Goal: Task Accomplishment & Management: Manage account settings

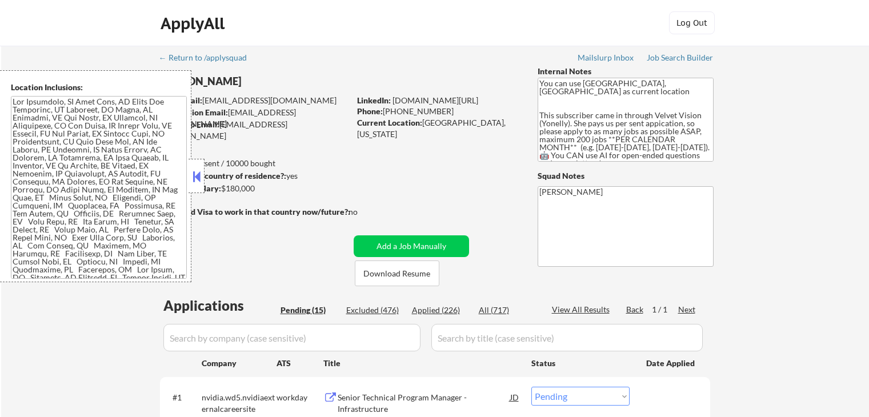
select select ""pending""
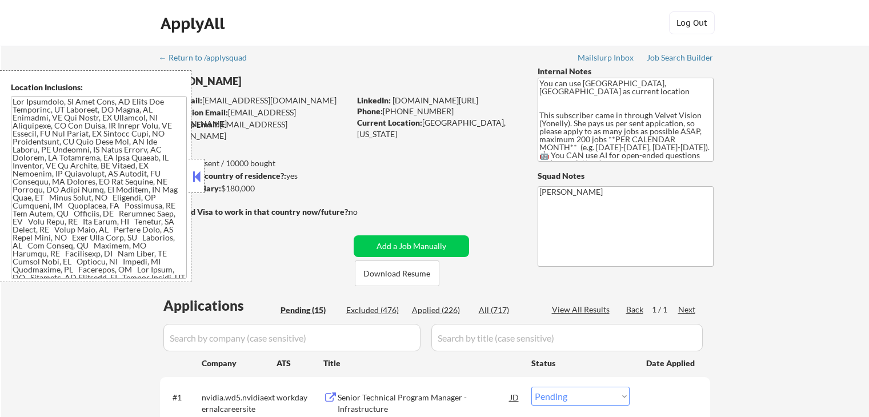
select select ""pending""
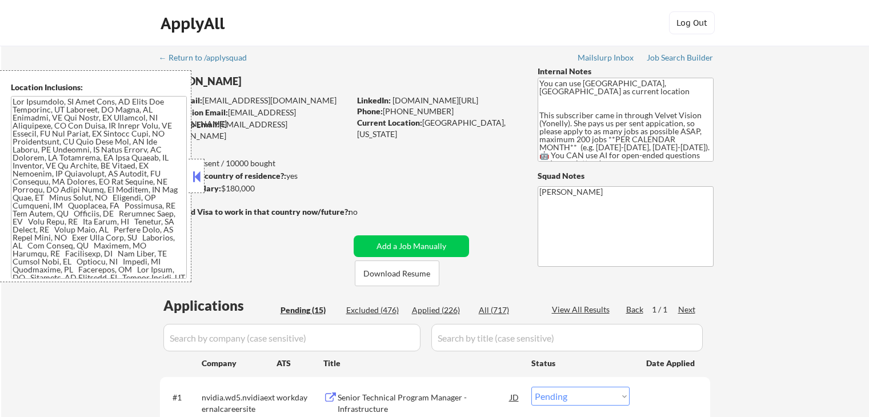
select select ""pending""
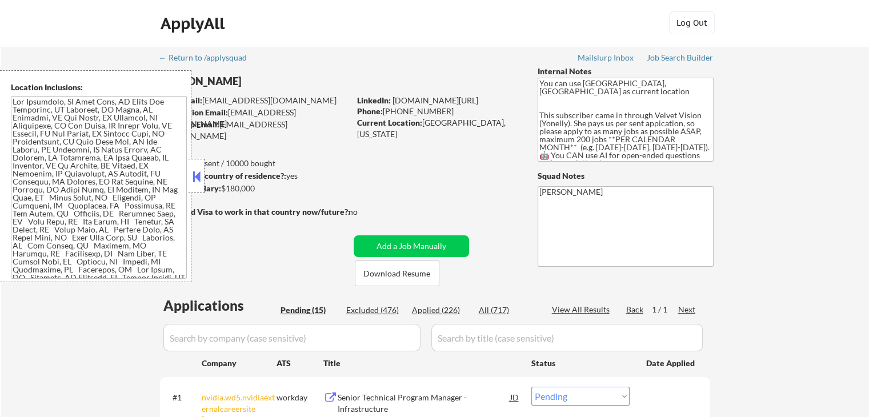
click at [199, 173] on button at bounding box center [196, 176] width 13 height 17
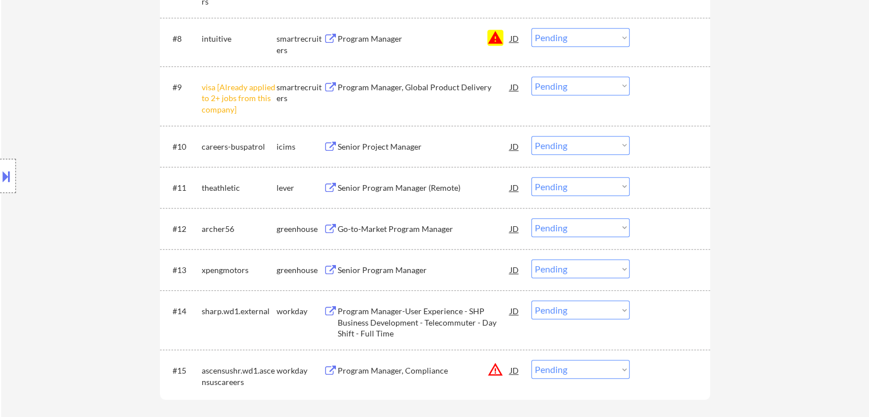
scroll to position [686, 0]
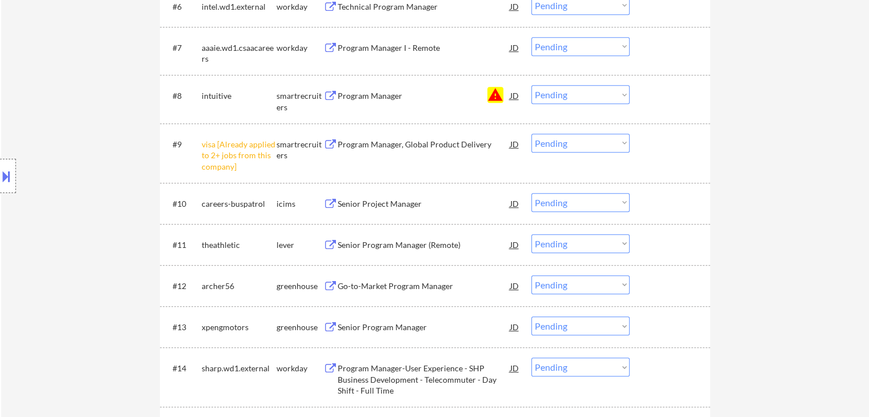
click at [561, 146] on select "Choose an option... Pending Applied Excluded (Questions) Excluded (Expired) Exc…" at bounding box center [580, 143] width 98 height 19
click at [531, 134] on select "Choose an option... Pending Applied Excluded (Questions) Excluded (Expired) Exc…" at bounding box center [580, 143] width 98 height 19
select select ""pending""
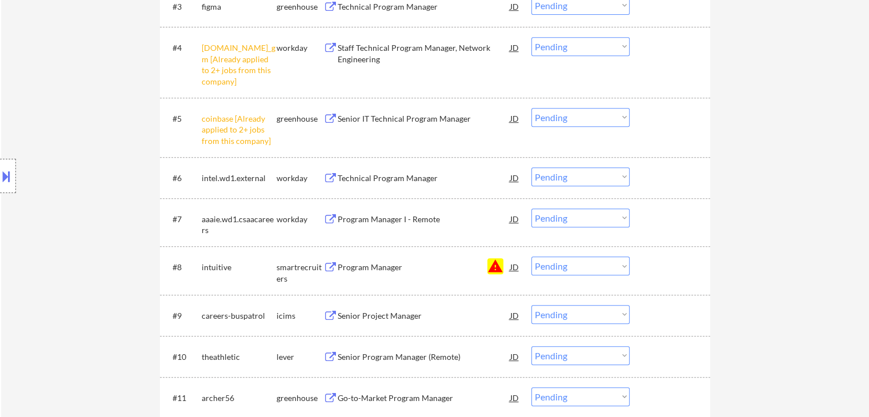
scroll to position [514, 0]
click at [563, 117] on select "Choose an option... Pending Applied Excluded (Questions) Excluded (Expired) Exc…" at bounding box center [580, 117] width 98 height 19
click at [531, 108] on select "Choose an option... Pending Applied Excluded (Questions) Excluded (Expired) Exc…" at bounding box center [580, 117] width 98 height 19
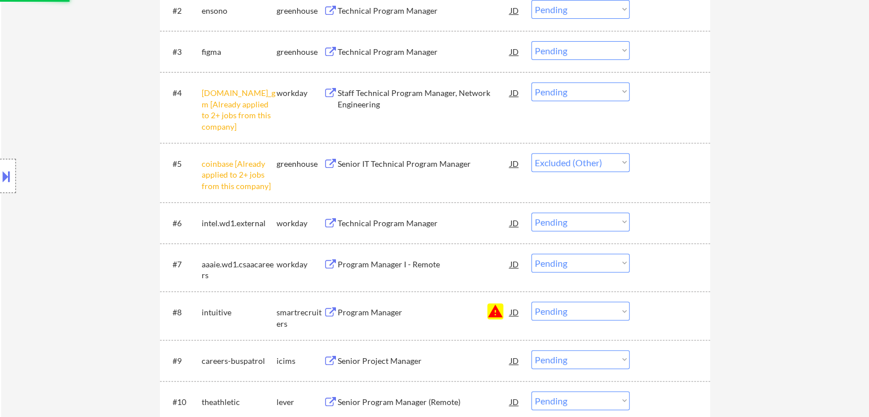
scroll to position [457, 0]
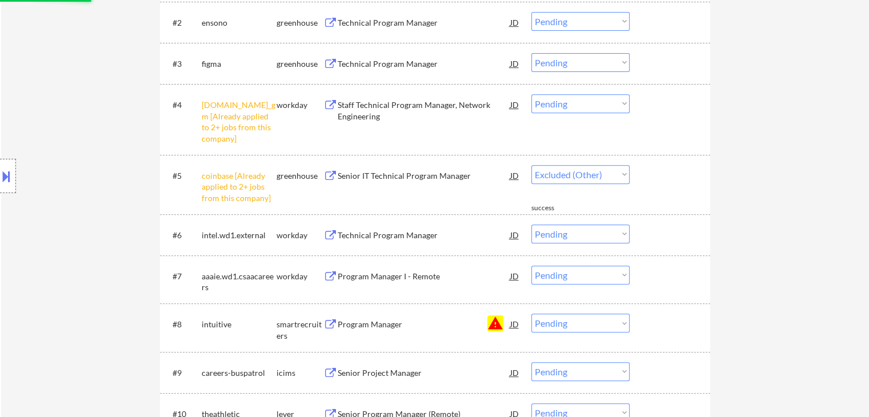
select select ""pending""
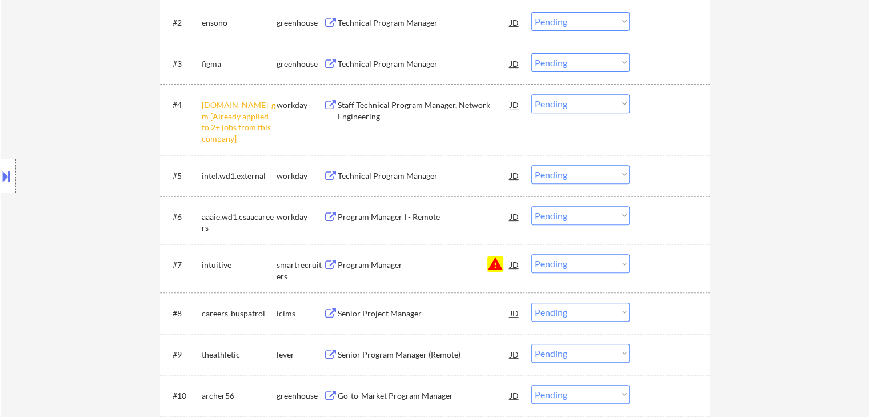
click at [555, 109] on select "Choose an option... Pending Applied Excluded (Questions) Excluded (Expired) Exc…" at bounding box center [580, 103] width 98 height 19
click at [531, 94] on select "Choose an option... Pending Applied Excluded (Questions) Excluded (Expired) Exc…" at bounding box center [580, 103] width 98 height 19
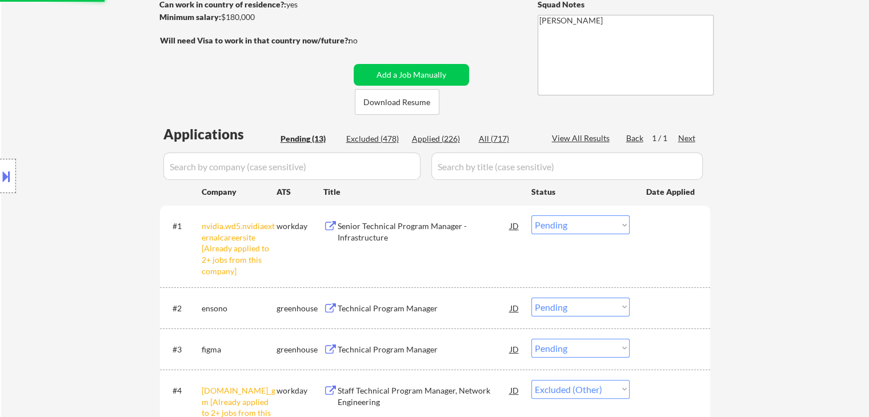
scroll to position [229, 0]
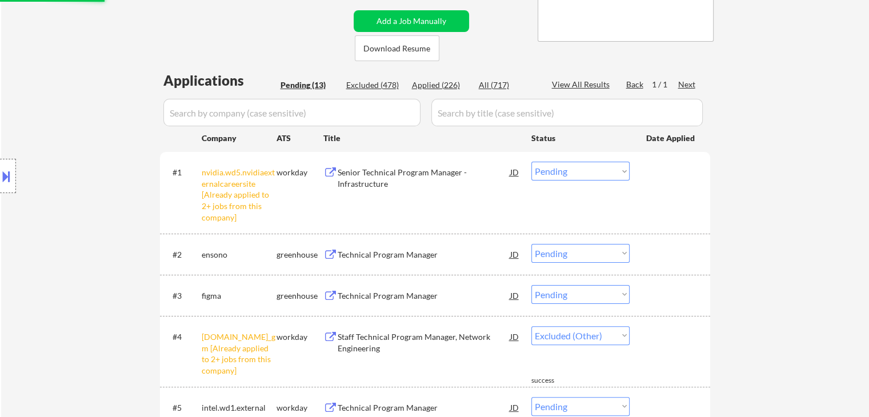
select select ""pending""
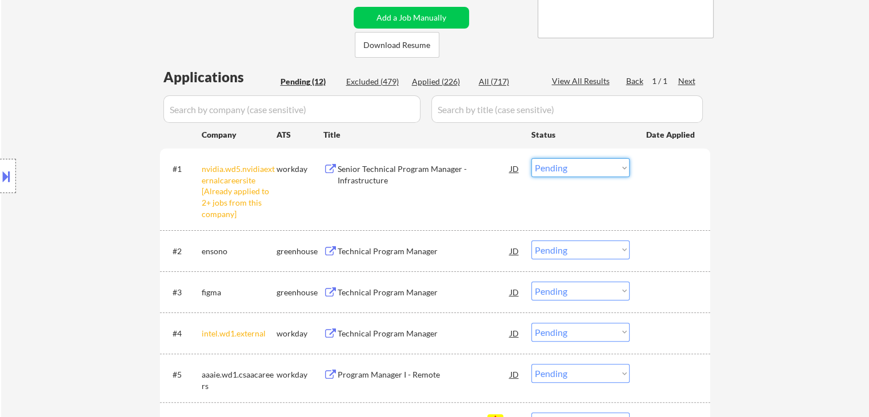
click at [560, 170] on select "Choose an option... Pending Applied Excluded (Questions) Excluded (Expired) Exc…" at bounding box center [580, 167] width 98 height 19
click at [531, 158] on select "Choose an option... Pending Applied Excluded (Questions) Excluded (Expired) Exc…" at bounding box center [580, 167] width 98 height 19
select select ""pending""
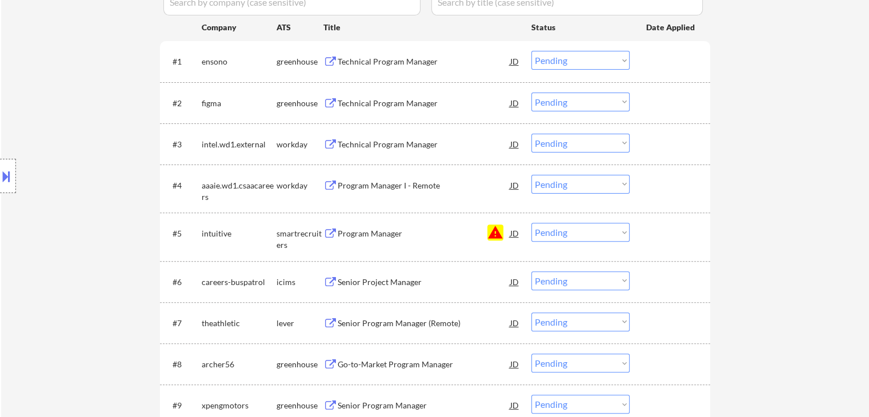
scroll to position [343, 0]
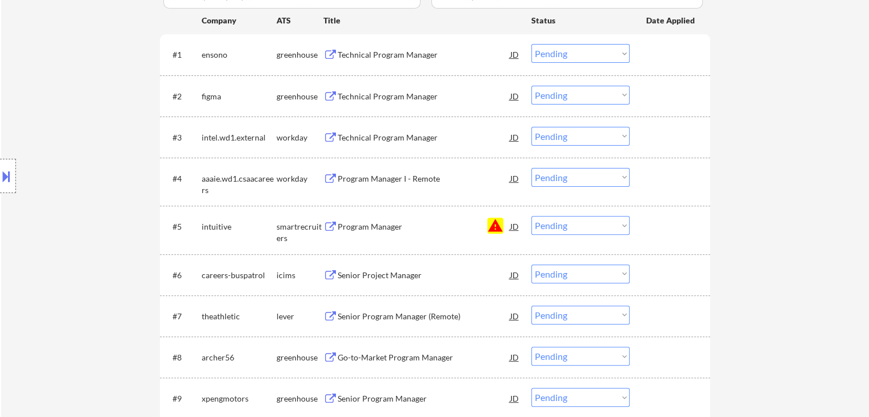
click at [371, 227] on div "Program Manager" at bounding box center [424, 226] width 173 height 11
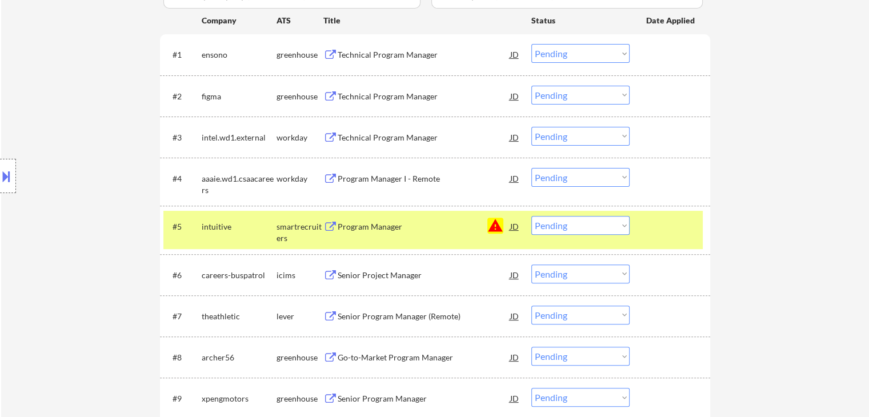
click at [0, 181] on button at bounding box center [6, 176] width 13 height 19
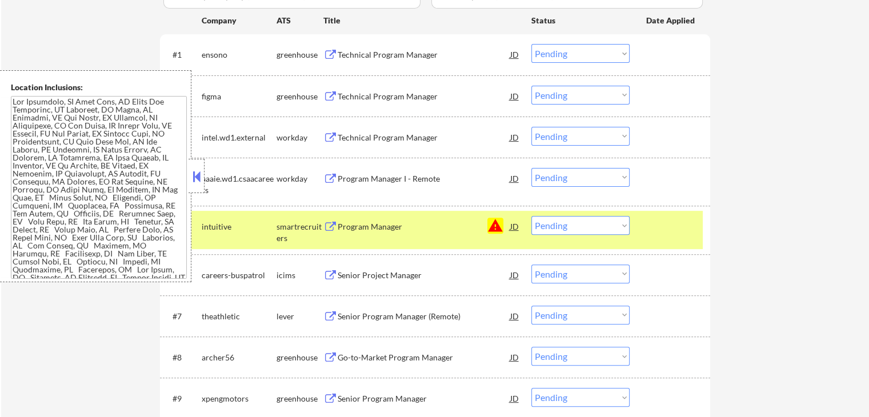
click at [201, 177] on button at bounding box center [196, 176] width 13 height 17
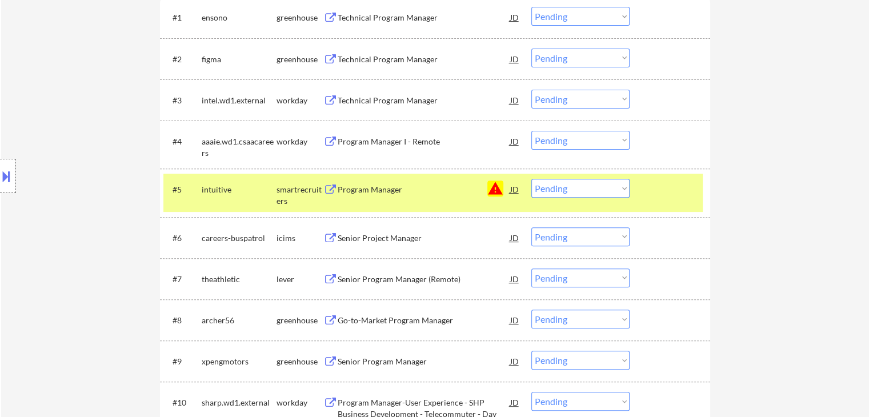
scroll to position [400, 0]
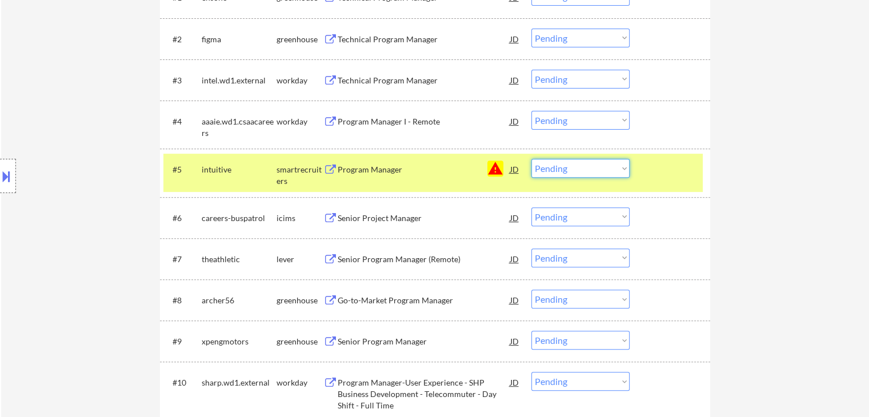
click at [567, 167] on select "Choose an option... Pending Applied Excluded (Questions) Excluded (Expired) Exc…" at bounding box center [580, 168] width 98 height 19
click at [531, 159] on select "Choose an option... Pending Applied Excluded (Questions) Excluded (Expired) Exc…" at bounding box center [580, 168] width 98 height 19
select select ""pending""
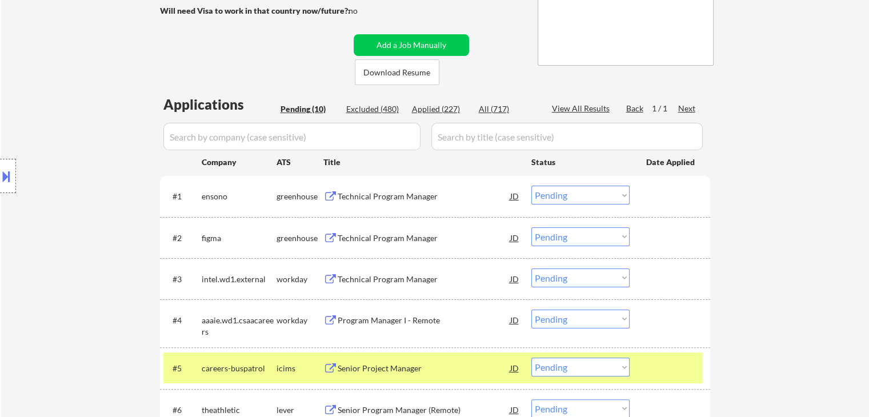
scroll to position [229, 0]
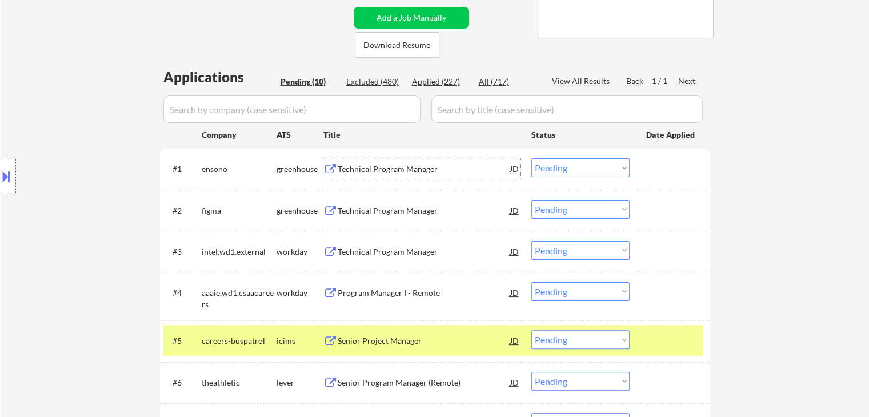
click at [386, 169] on div "Technical Program Manager" at bounding box center [424, 168] width 173 height 11
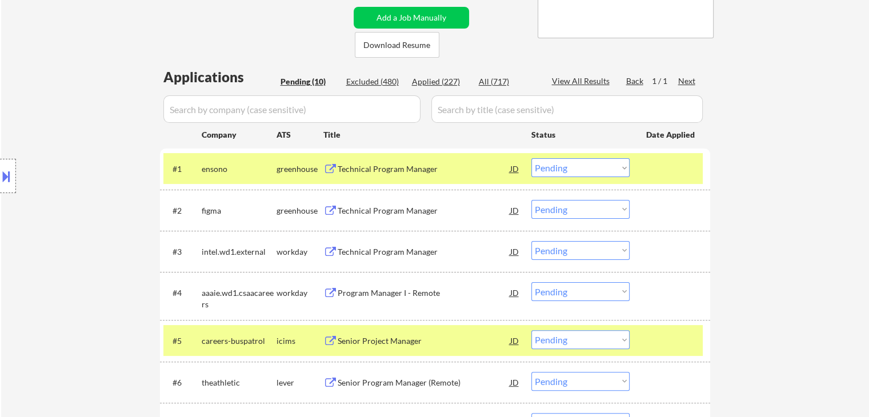
click at [390, 209] on div "Technical Program Manager" at bounding box center [424, 210] width 173 height 11
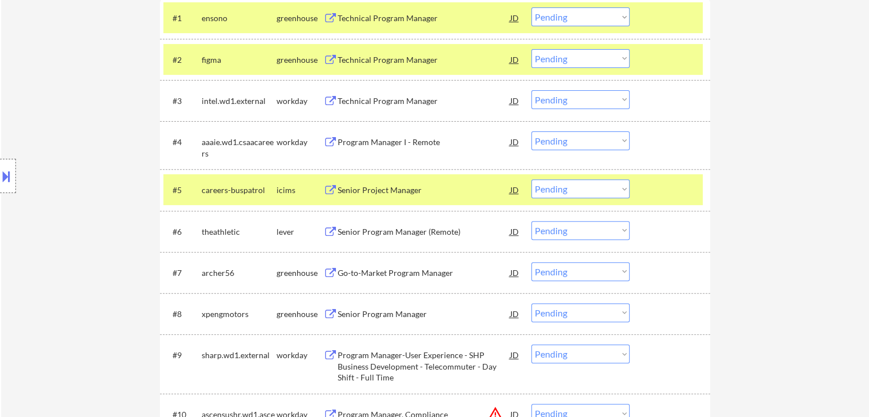
scroll to position [400, 0]
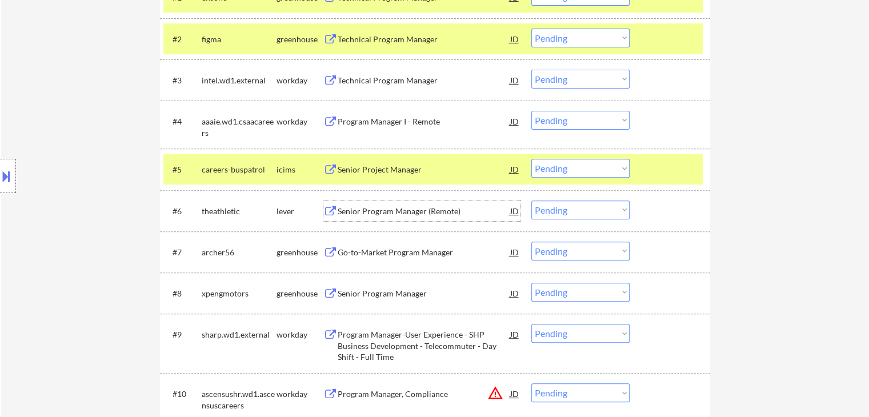
click at [409, 211] on div "Senior Program Manager (Remote)" at bounding box center [424, 211] width 173 height 11
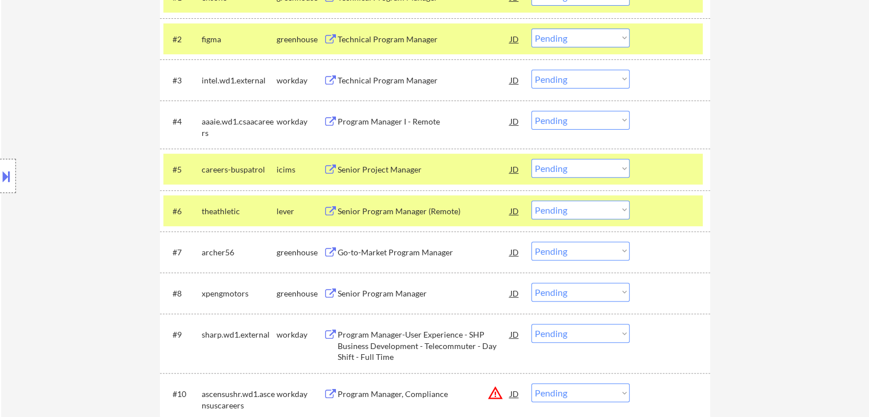
drag, startPoint x: 398, startPoint y: 254, endPoint x: 378, endPoint y: 274, distance: 27.9
click at [398, 254] on div "Go-to-Market Program Manager" at bounding box center [424, 252] width 173 height 11
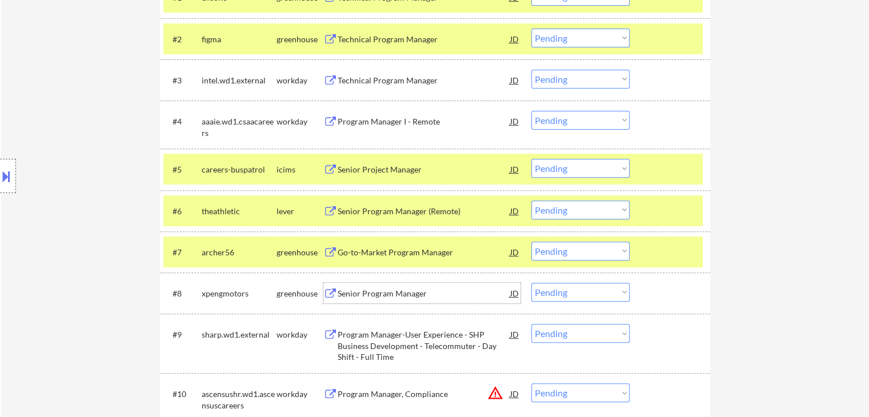
click at [369, 289] on div "Senior Program Manager" at bounding box center [424, 293] width 173 height 11
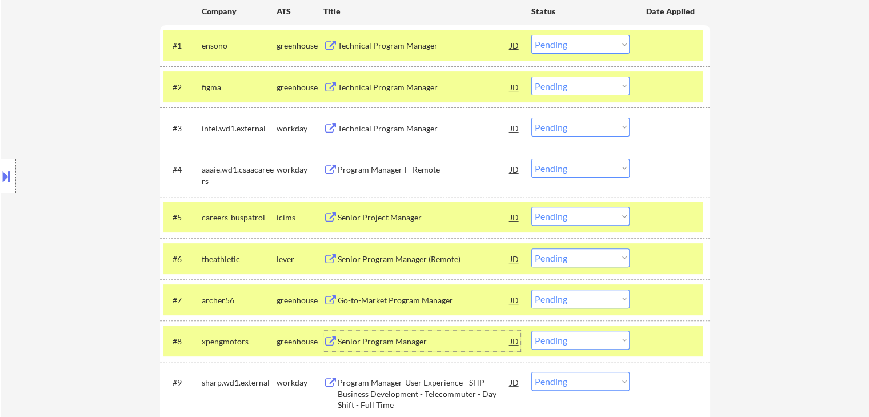
scroll to position [343, 0]
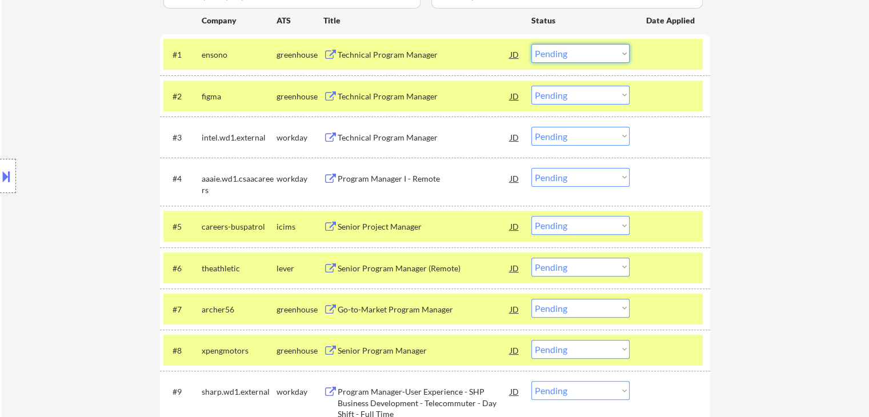
click at [552, 53] on select "Choose an option... Pending Applied Excluded (Questions) Excluded (Expired) Exc…" at bounding box center [580, 53] width 98 height 19
click at [531, 44] on select "Choose an option... Pending Applied Excluded (Questions) Excluded (Expired) Exc…" at bounding box center [580, 53] width 98 height 19
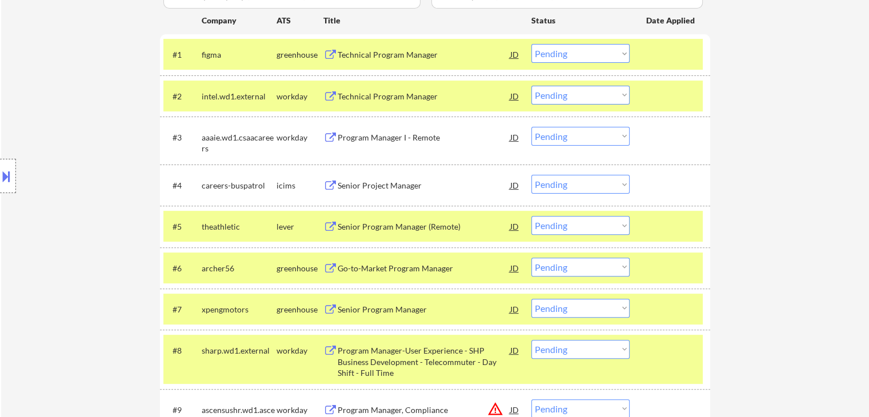
click at [0, 174] on button at bounding box center [6, 176] width 13 height 19
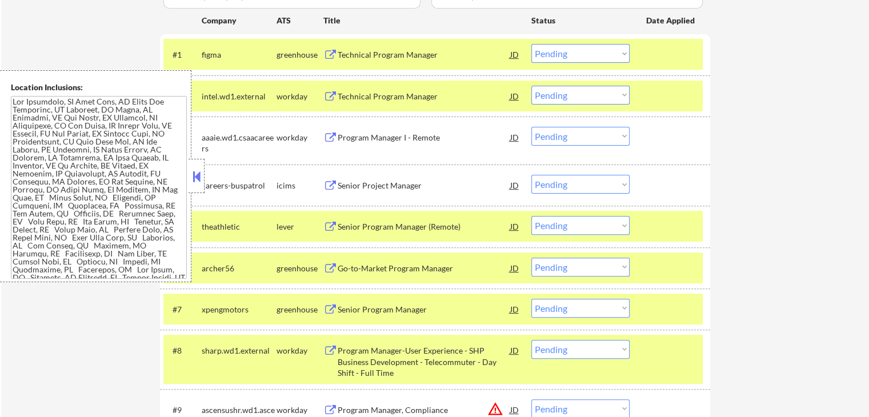
click at [194, 179] on button at bounding box center [196, 176] width 13 height 17
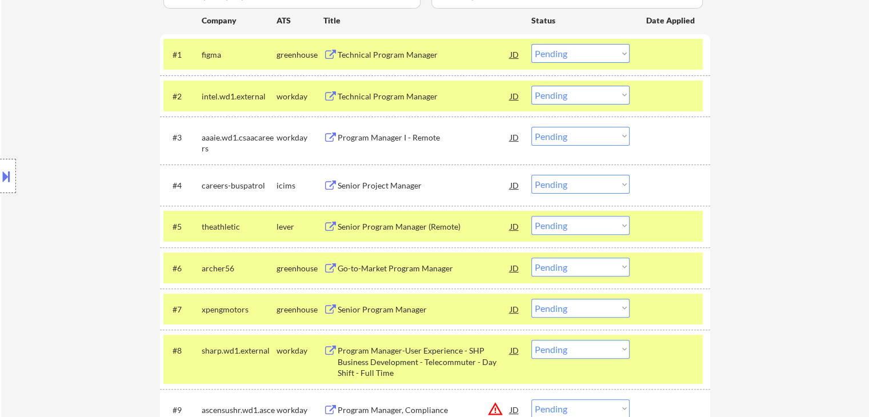
click at [560, 55] on select "Choose an option... Pending Applied Excluded (Questions) Excluded (Expired) Exc…" at bounding box center [580, 53] width 98 height 19
click at [531, 44] on select "Choose an option... Pending Applied Excluded (Questions) Excluded (Expired) Exc…" at bounding box center [580, 53] width 98 height 19
select select ""pending""
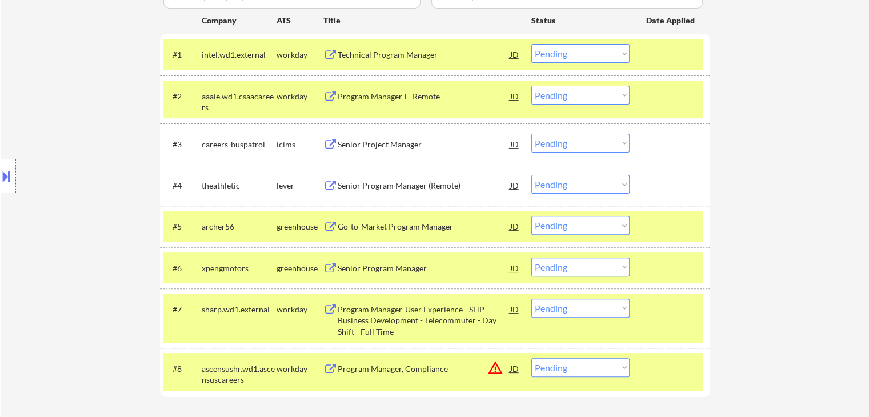
scroll to position [400, 0]
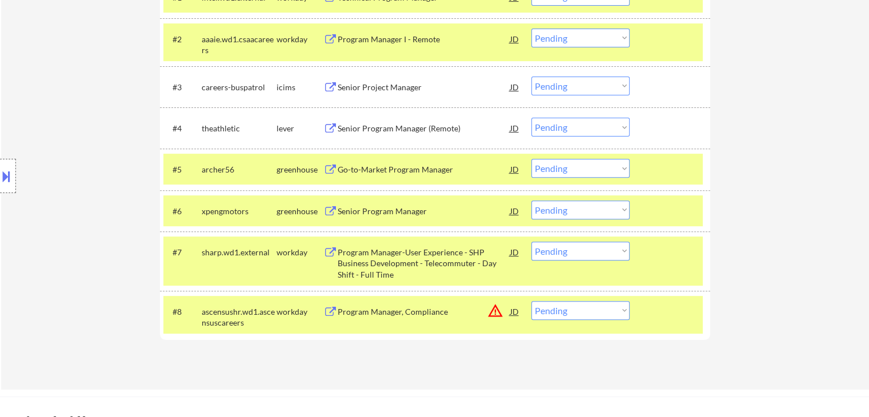
click at [581, 130] on select "Choose an option... Pending Applied Excluded (Questions) Excluded (Expired) Exc…" at bounding box center [580, 127] width 98 height 19
click at [531, 118] on select "Choose an option... Pending Applied Excluded (Questions) Excluded (Expired) Exc…" at bounding box center [580, 127] width 98 height 19
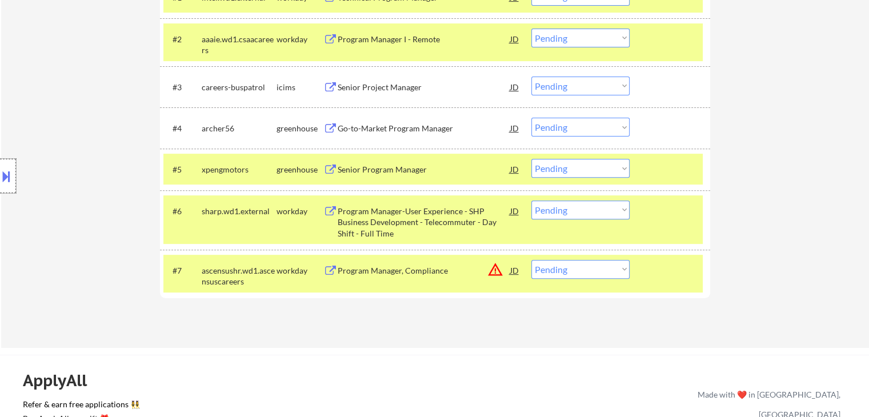
click at [0, 186] on div at bounding box center [8, 176] width 16 height 34
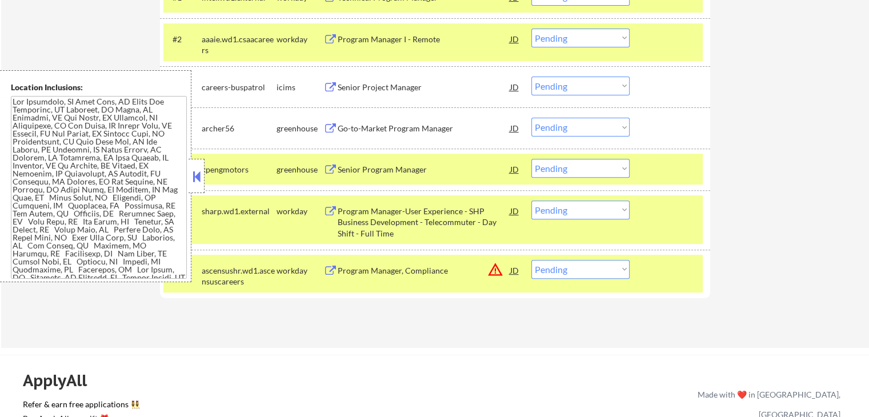
click at [199, 179] on button at bounding box center [196, 176] width 13 height 17
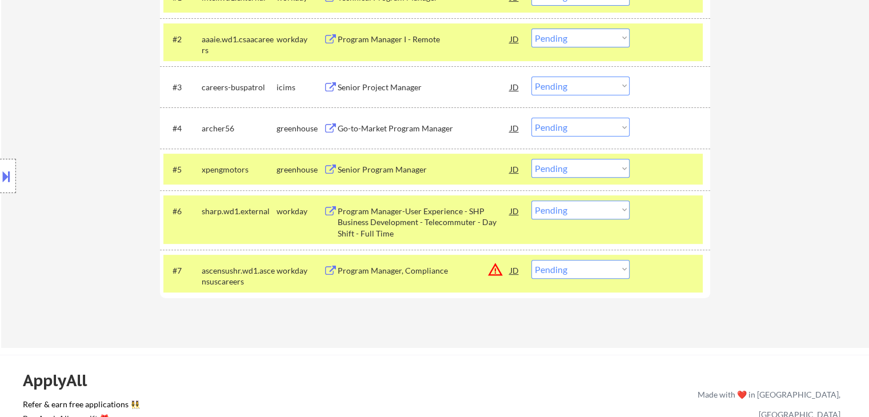
click at [553, 129] on select "Choose an option... Pending Applied Excluded (Questions) Excluded (Expired) Exc…" at bounding box center [580, 127] width 98 height 19
click at [531, 118] on select "Choose an option... Pending Applied Excluded (Questions) Excluded (Expired) Exc…" at bounding box center [580, 127] width 98 height 19
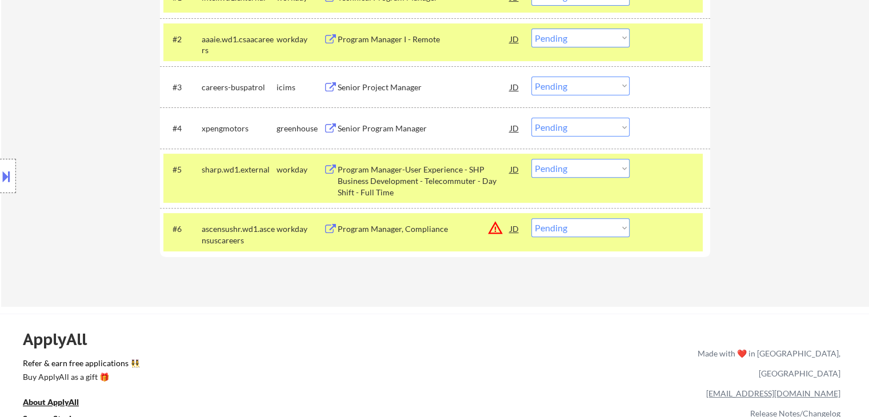
click at [5, 189] on div at bounding box center [8, 176] width 16 height 34
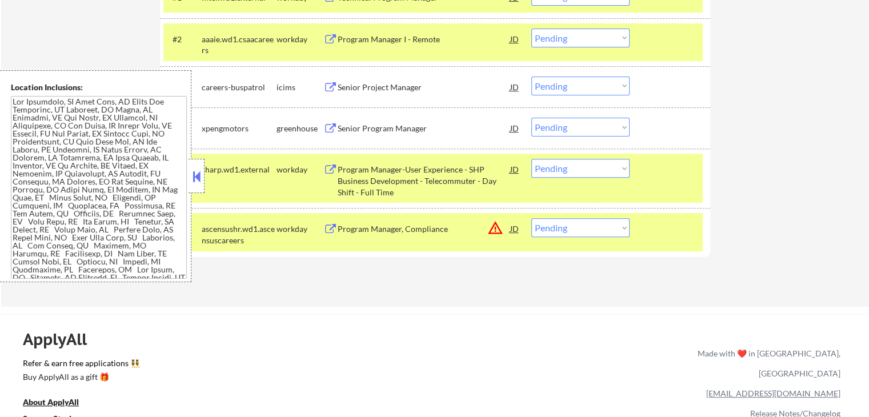
click at [194, 177] on button at bounding box center [196, 176] width 13 height 17
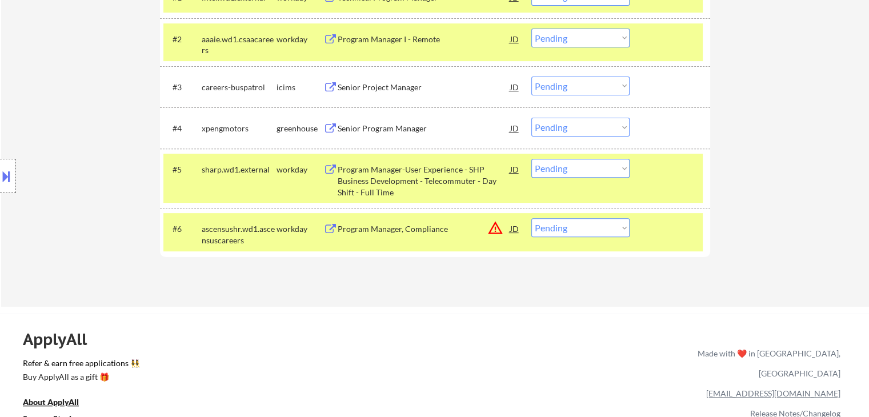
click at [569, 124] on select "Choose an option... Pending Applied Excluded (Questions) Excluded (Expired) Exc…" at bounding box center [580, 127] width 98 height 19
click at [531, 118] on select "Choose an option... Pending Applied Excluded (Questions) Excluded (Expired) Exc…" at bounding box center [580, 127] width 98 height 19
select select ""pending""
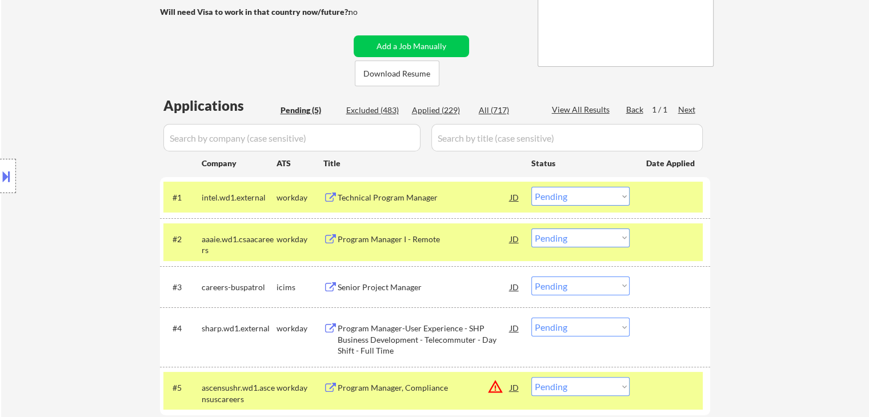
scroll to position [229, 0]
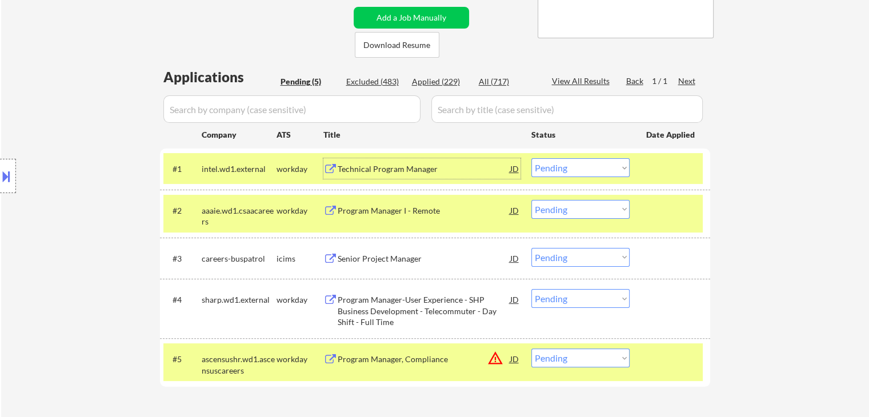
click at [374, 167] on div "Technical Program Manager" at bounding box center [424, 168] width 173 height 11
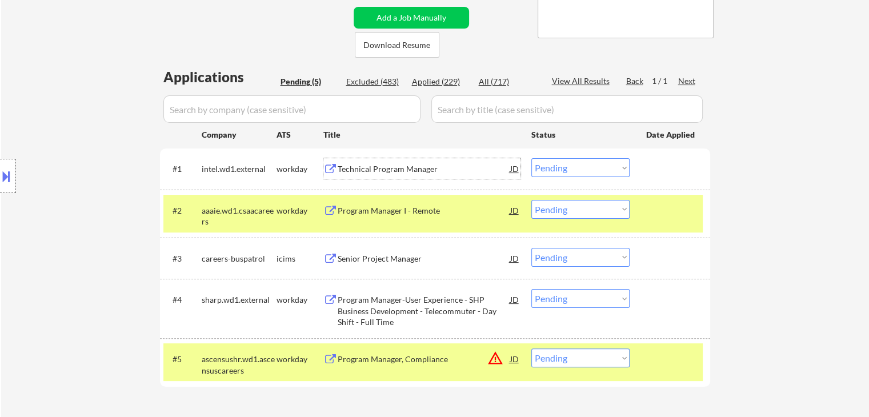
click at [5, 187] on div at bounding box center [8, 176] width 16 height 34
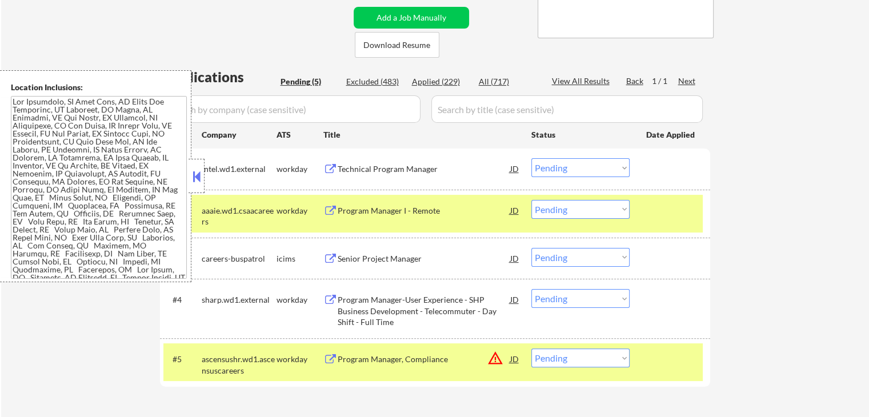
click at [193, 179] on button at bounding box center [196, 176] width 13 height 17
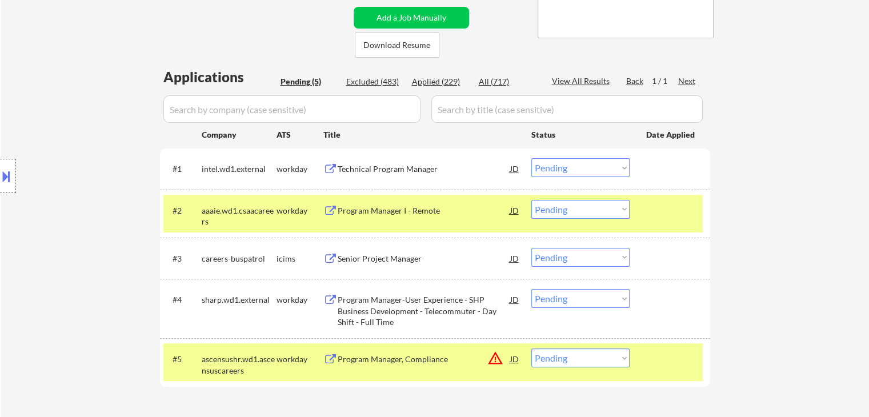
click at [546, 166] on select "Choose an option... Pending Applied Excluded (Questions) Excluded (Expired) Exc…" at bounding box center [580, 167] width 98 height 19
click at [531, 158] on select "Choose an option... Pending Applied Excluded (Questions) Excluded (Expired) Exc…" at bounding box center [580, 167] width 98 height 19
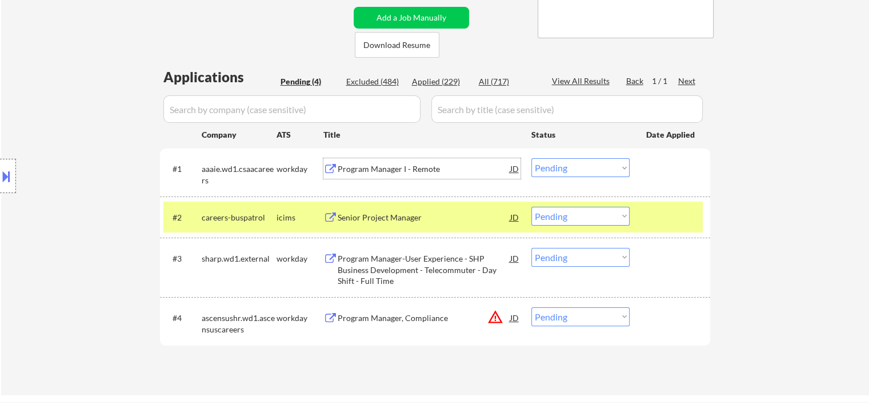
click at [366, 167] on div "Program Manager I - Remote" at bounding box center [424, 168] width 173 height 11
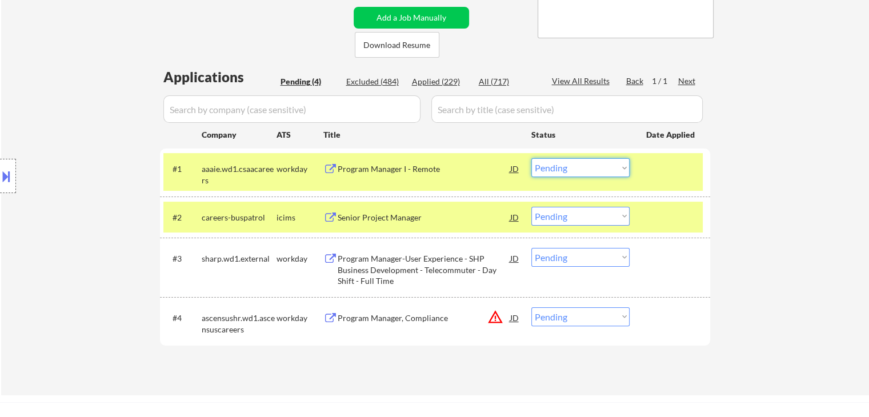
click at [577, 166] on select "Choose an option... Pending Applied Excluded (Questions) Excluded (Expired) Exc…" at bounding box center [580, 167] width 98 height 19
click at [531, 158] on select "Choose an option... Pending Applied Excluded (Questions) Excluded (Expired) Exc…" at bounding box center [580, 167] width 98 height 19
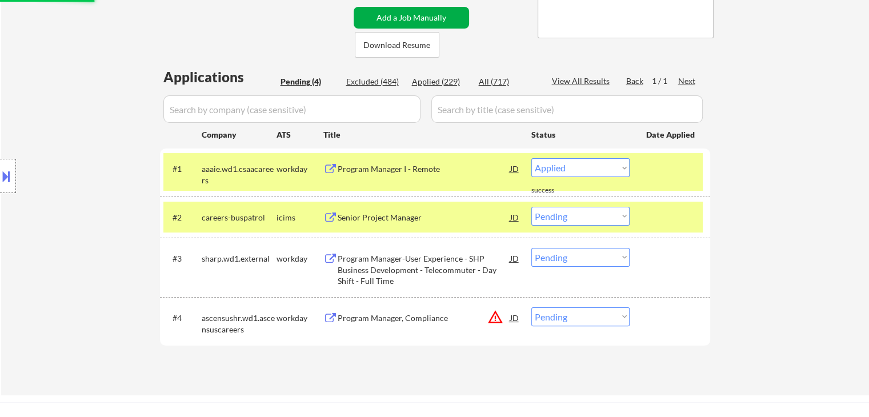
select select ""pending""
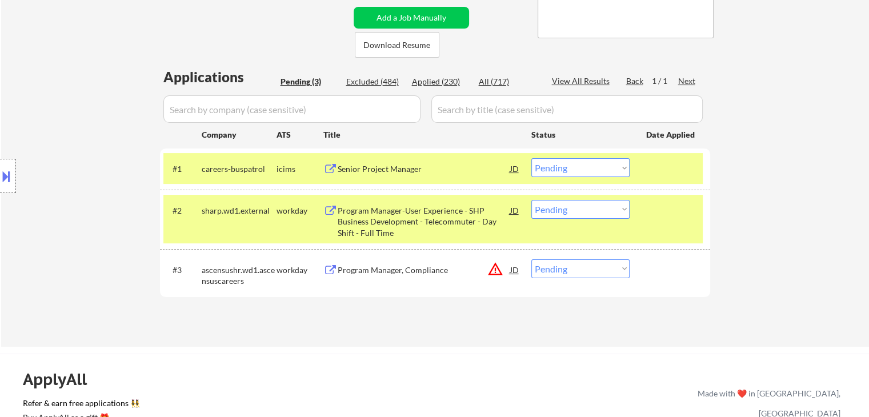
scroll to position [286, 0]
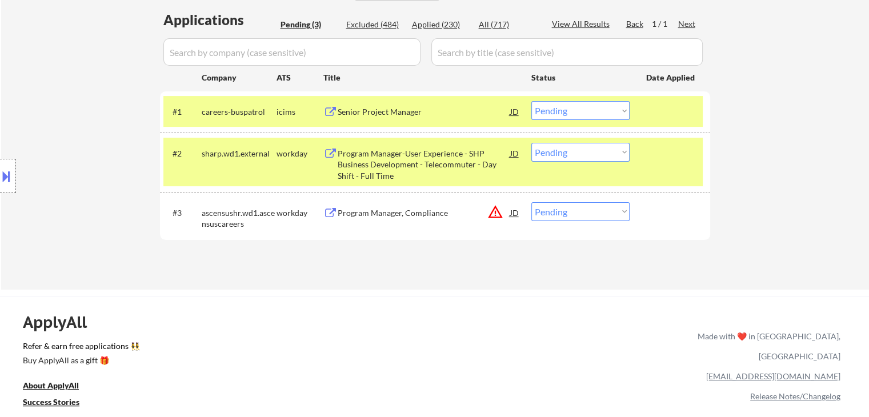
click at [374, 108] on div "Senior Project Manager" at bounding box center [424, 111] width 173 height 11
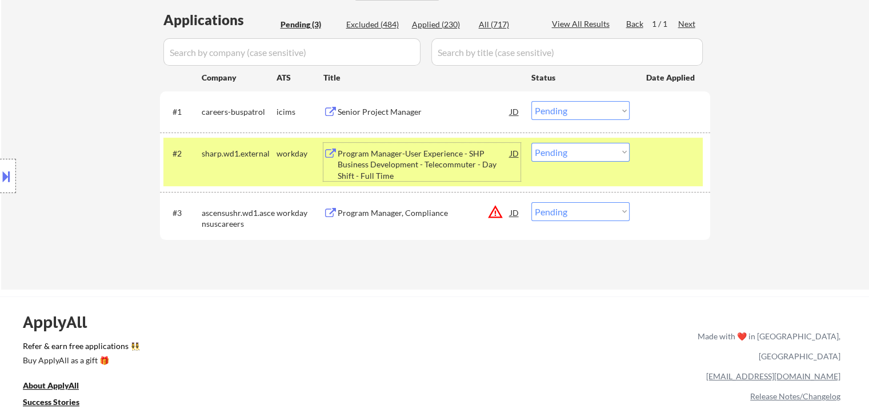
click at [376, 161] on div "Program Manager-User Experience - SHP Business Development - Telecommuter - Day…" at bounding box center [424, 165] width 173 height 34
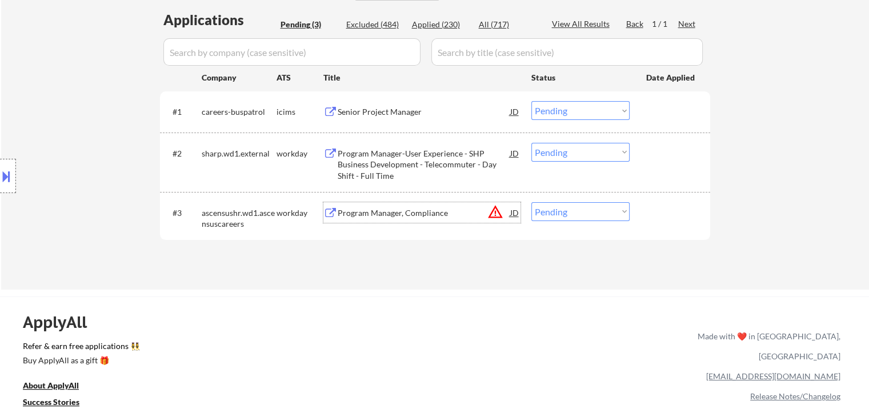
click at [390, 215] on div "Program Manager, Compliance" at bounding box center [424, 212] width 173 height 11
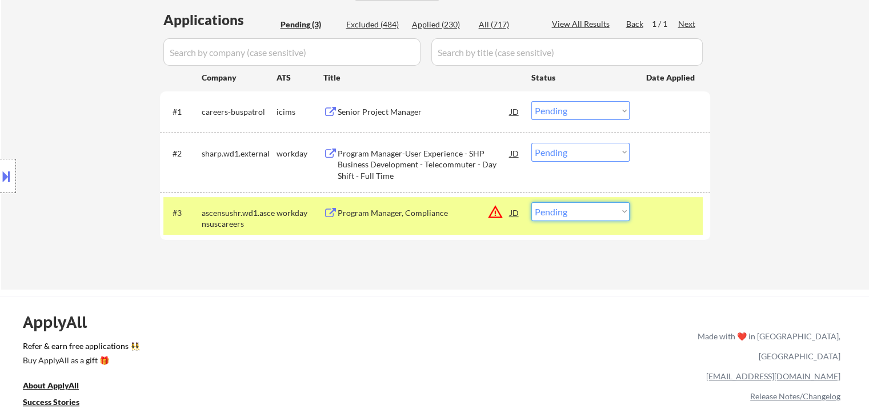
click at [570, 213] on select "Choose an option... Pending Applied Excluded (Questions) Excluded (Expired) Exc…" at bounding box center [580, 211] width 98 height 19
select select ""excluded__location_""
click at [531, 202] on select "Choose an option... Pending Applied Excluded (Questions) Excluded (Expired) Exc…" at bounding box center [580, 211] width 98 height 19
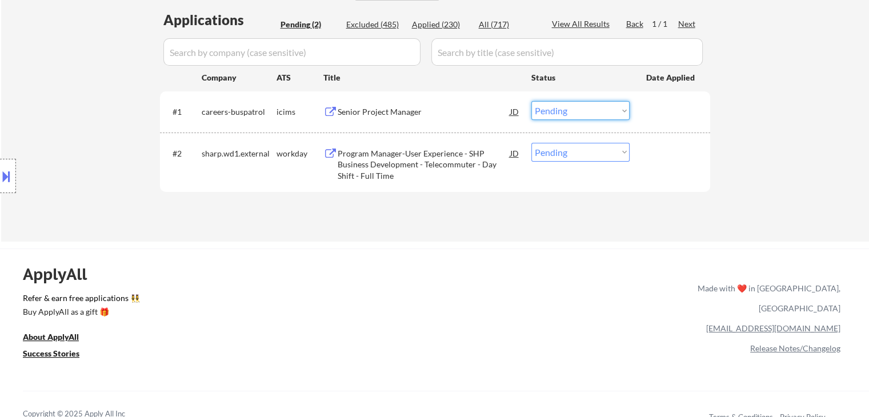
click at [574, 111] on select "Choose an option... Pending Applied Excluded (Questions) Excluded (Expired) Exc…" at bounding box center [580, 110] width 98 height 19
click at [531, 101] on select "Choose an option... Pending Applied Excluded (Questions) Excluded (Expired) Exc…" at bounding box center [580, 110] width 98 height 19
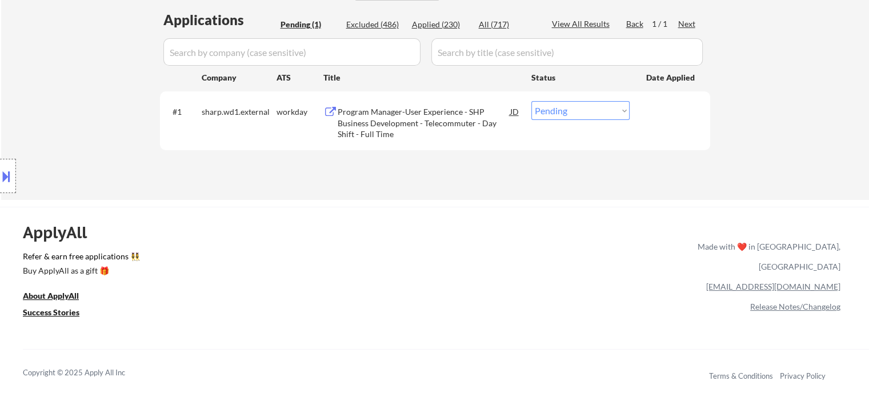
click at [4, 173] on button at bounding box center [6, 176] width 13 height 19
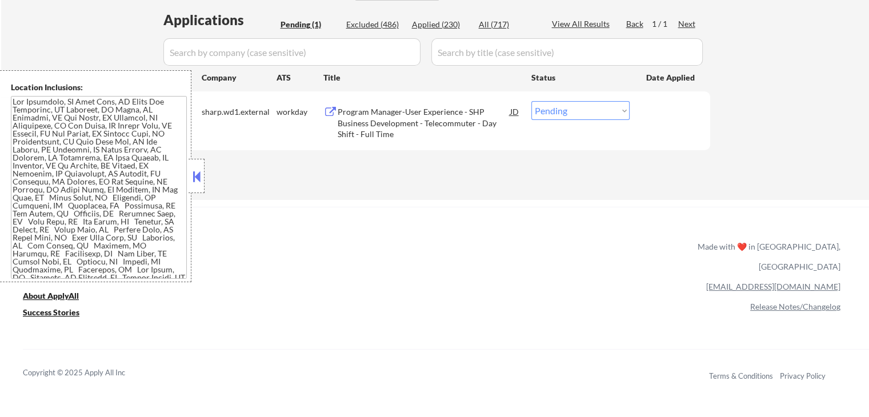
click at [589, 114] on select "Choose an option... Pending Applied Excluded (Questions) Excluded (Expired) Exc…" at bounding box center [580, 110] width 98 height 19
click at [531, 101] on select "Choose an option... Pending Applied Excluded (Questions) Excluded (Expired) Exc…" at bounding box center [580, 110] width 98 height 19
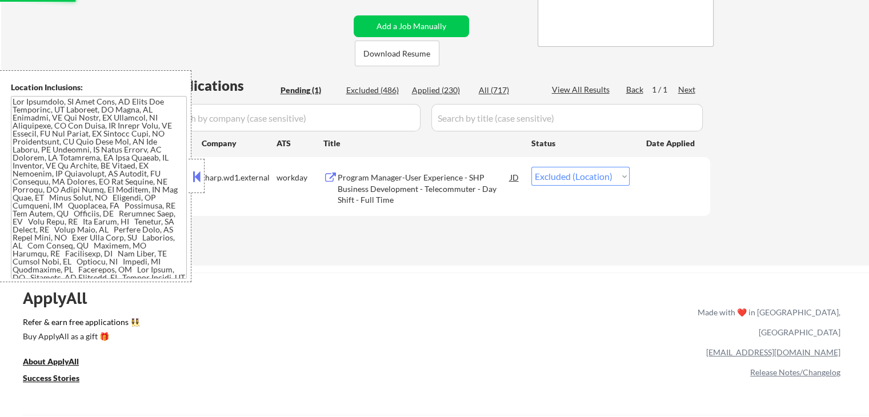
scroll to position [171, 0]
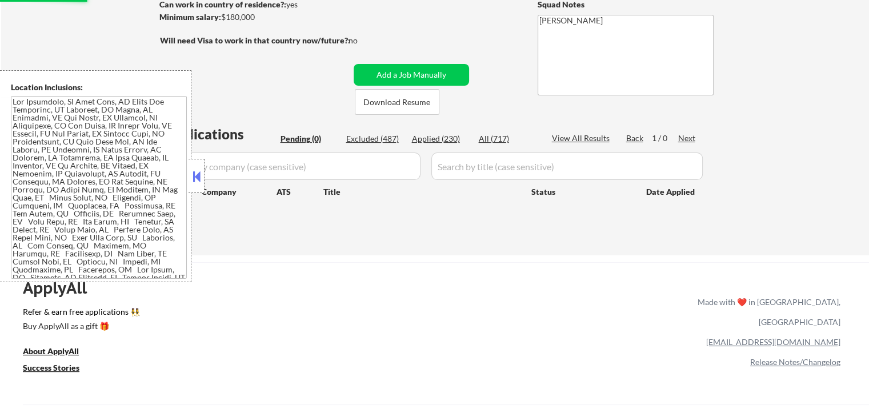
click at [199, 177] on button at bounding box center [196, 176] width 13 height 17
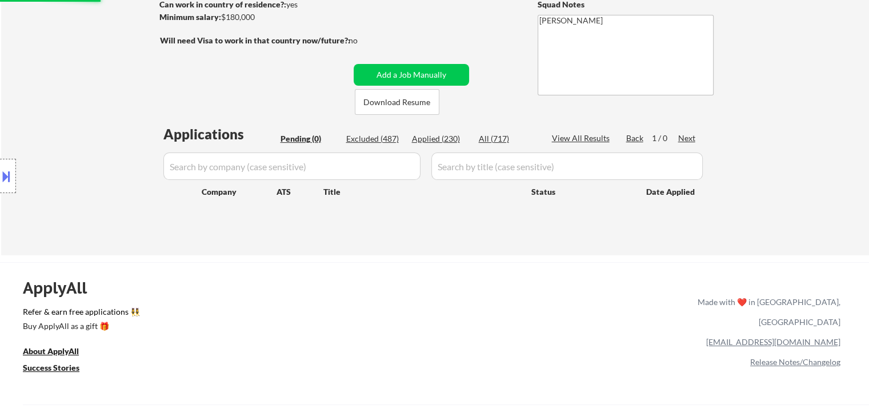
scroll to position [114, 0]
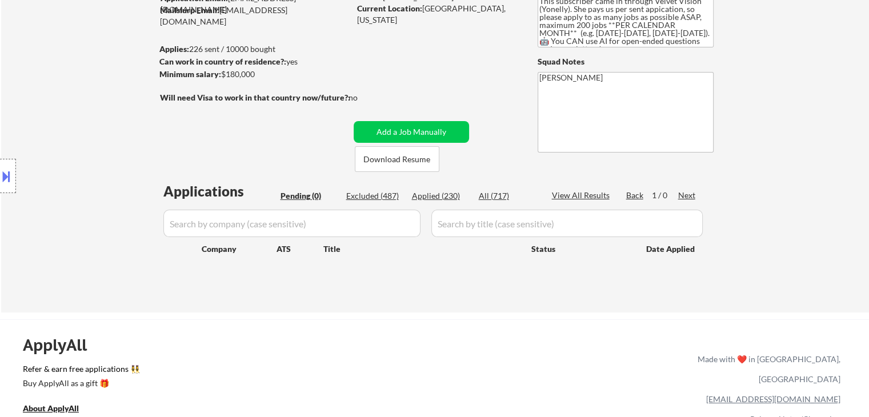
click at [423, 193] on div "Applied (230)" at bounding box center [440, 195] width 57 height 11
select select ""applied""
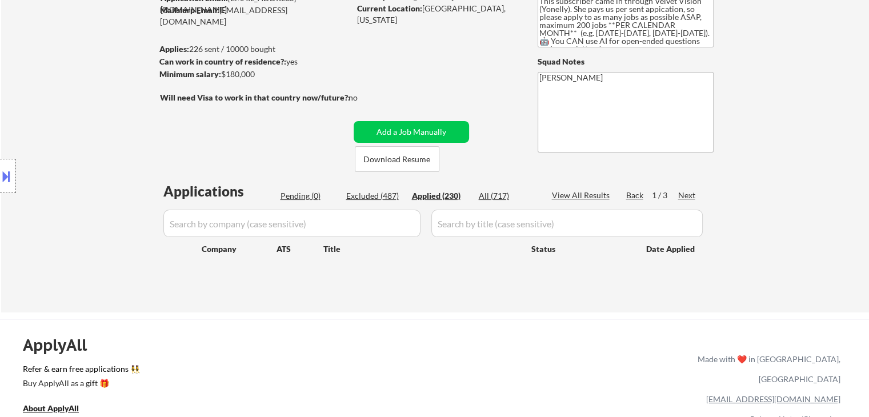
select select ""applied""
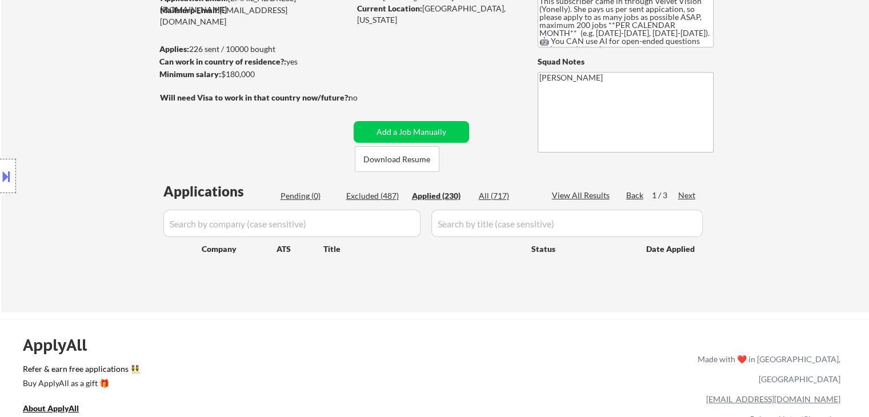
select select ""applied""
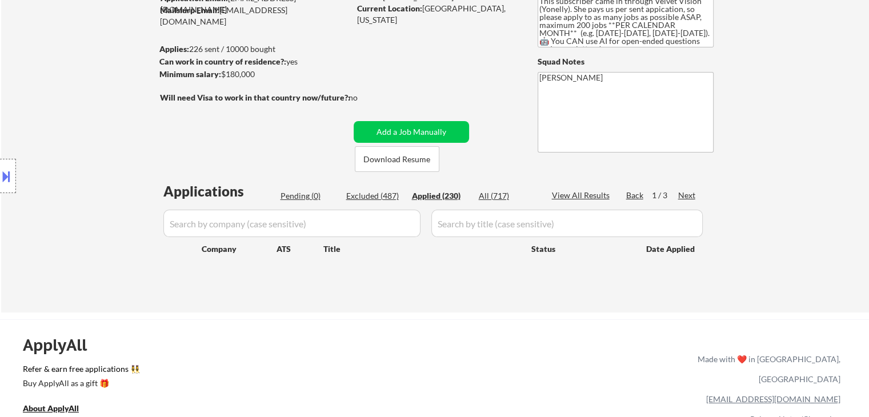
select select ""applied""
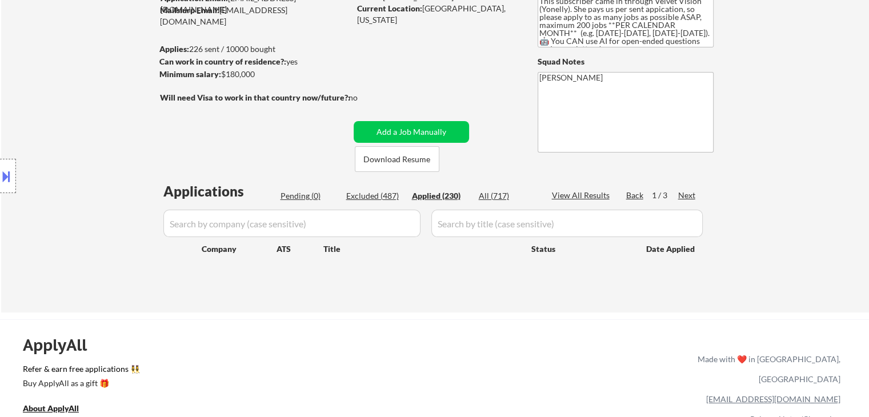
select select ""applied""
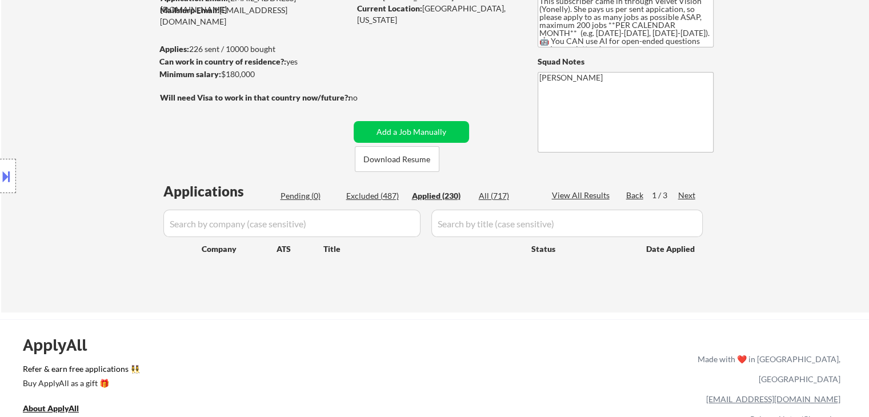
select select ""applied""
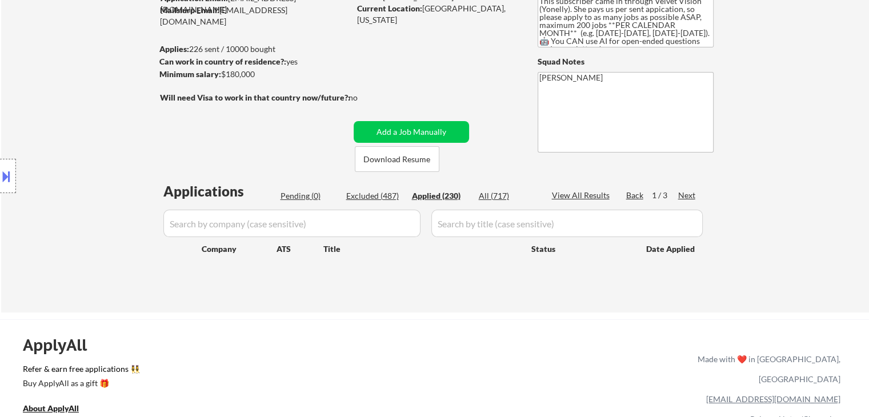
select select ""applied""
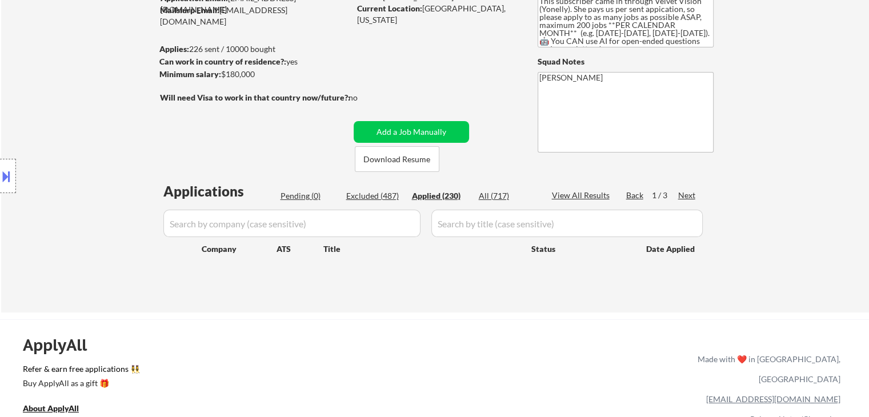
select select ""applied""
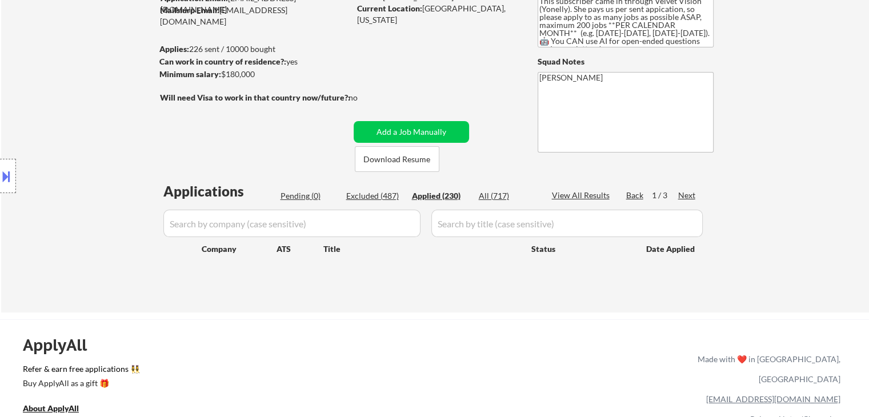
select select ""applied""
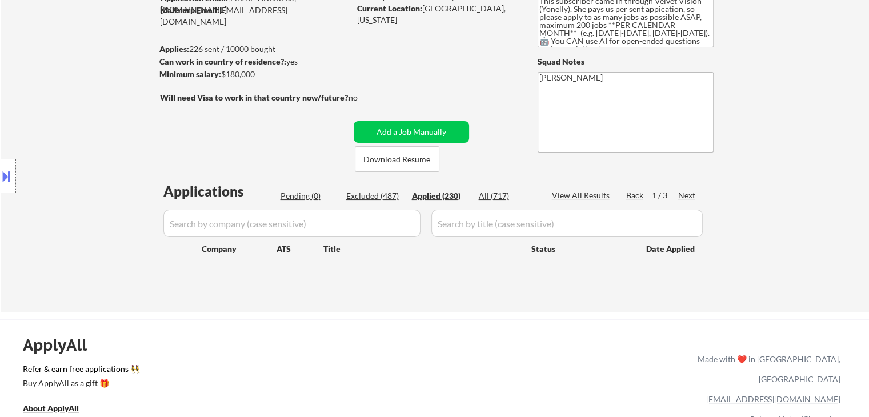
select select ""applied""
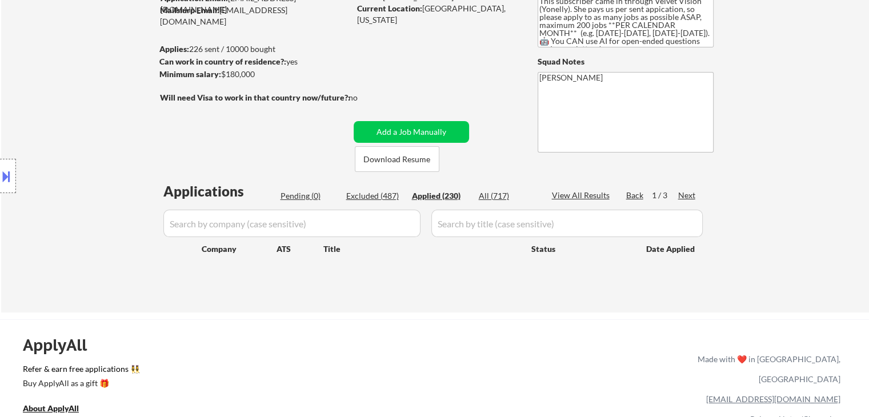
select select ""applied""
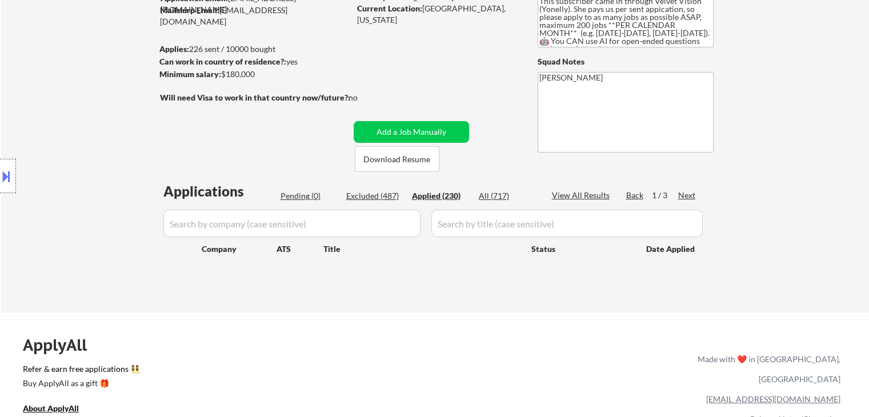
select select ""applied""
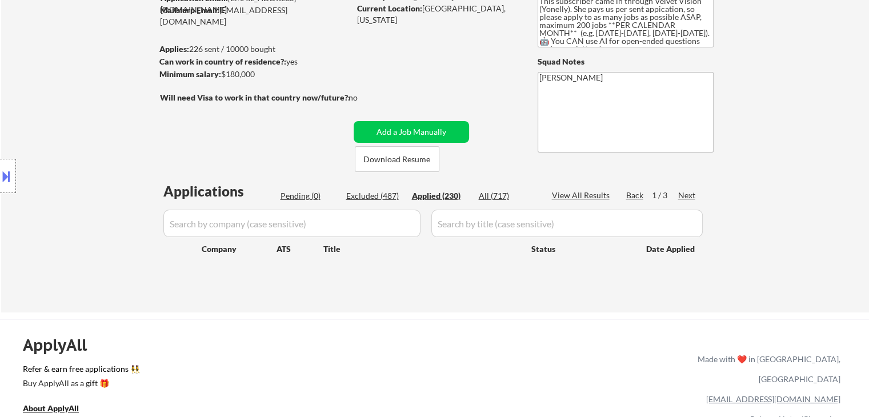
select select ""applied""
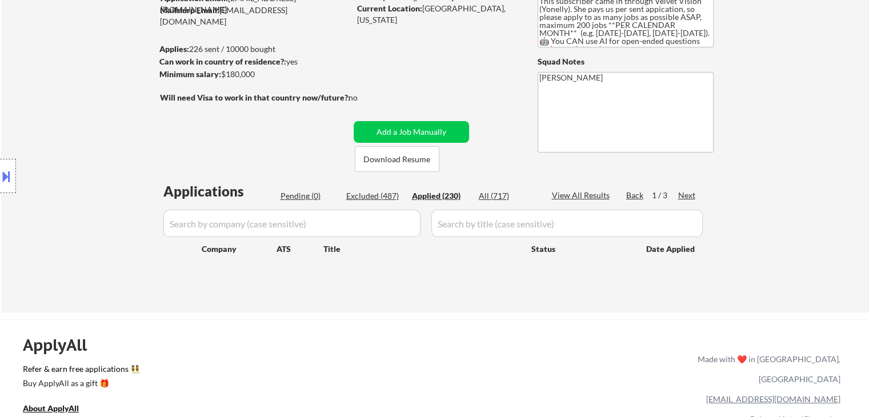
select select ""applied""
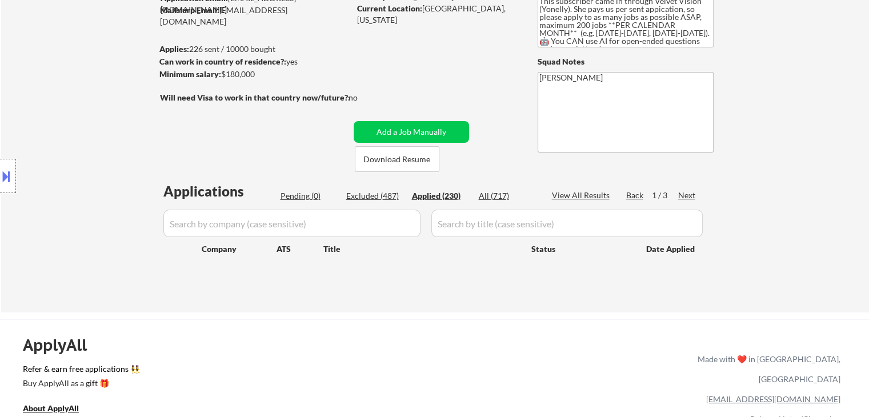
select select ""applied""
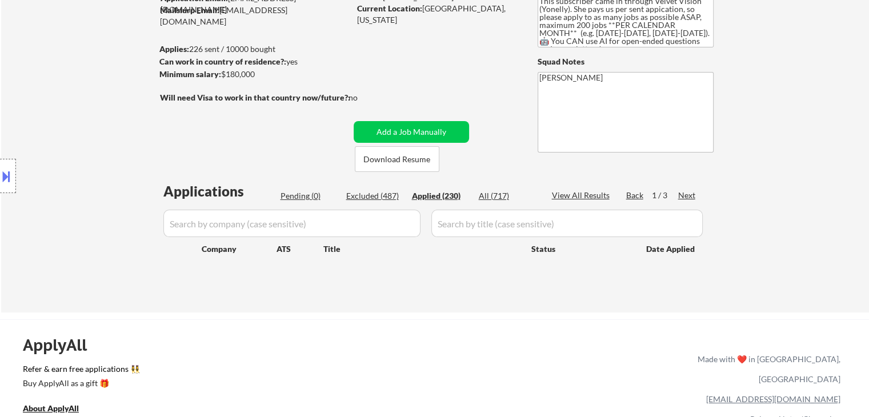
select select ""applied""
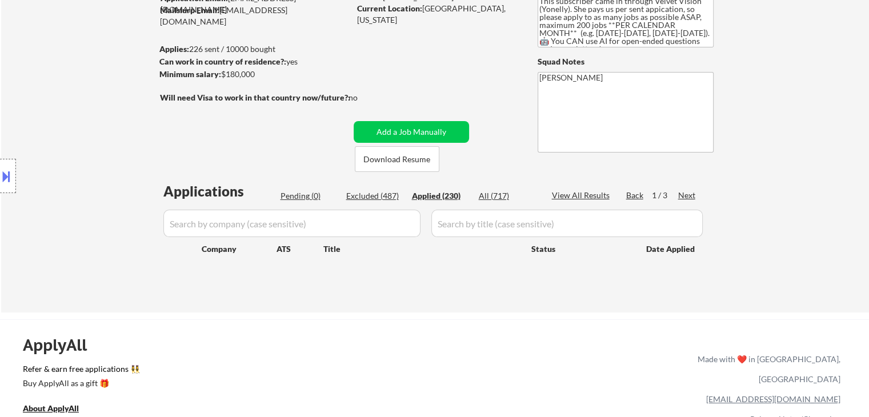
select select ""applied""
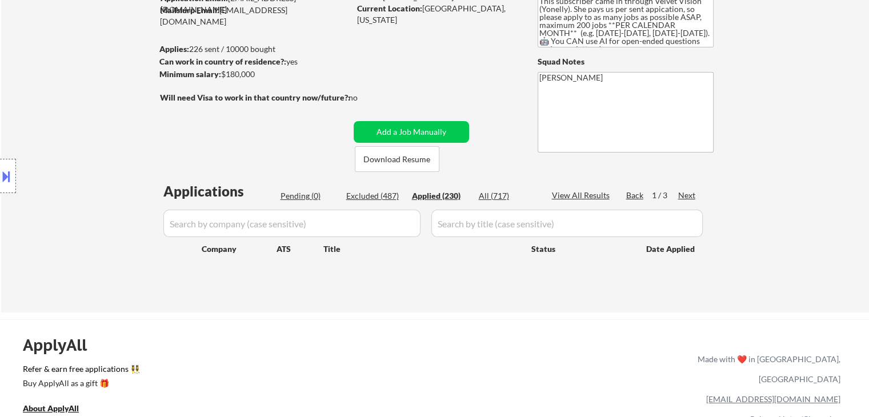
select select ""applied""
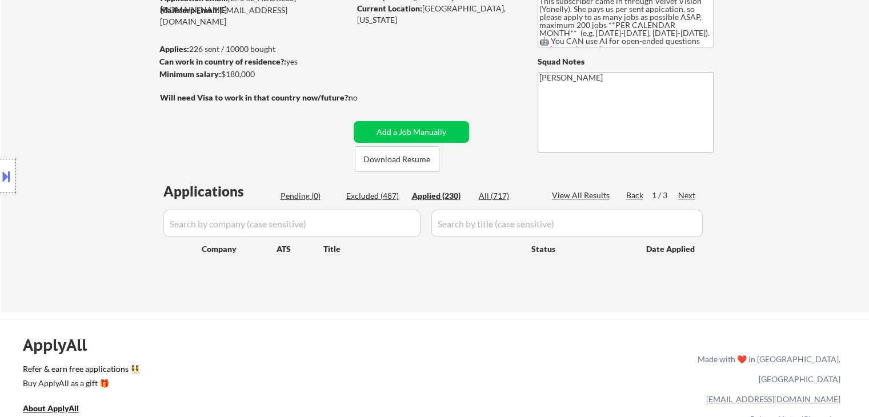
select select ""applied""
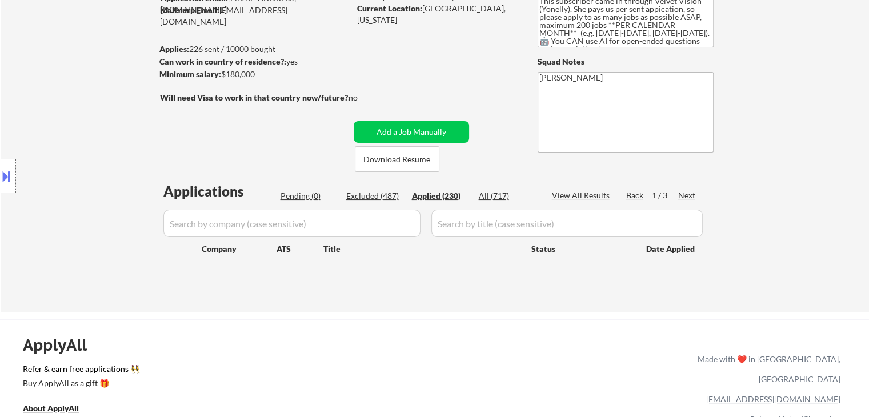
select select ""applied""
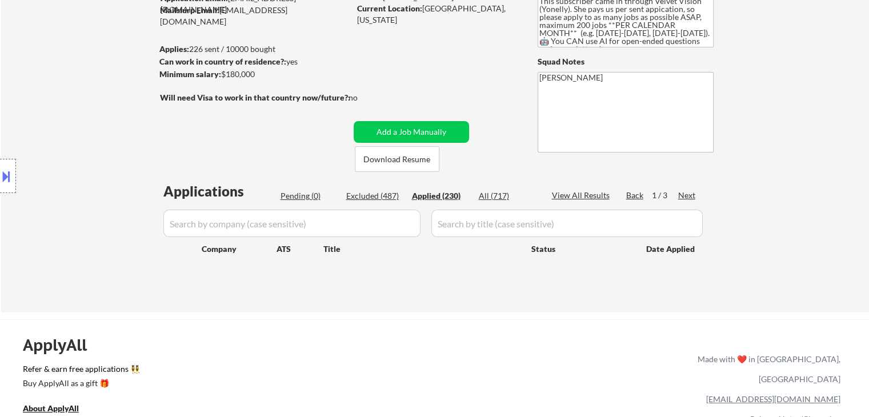
select select ""applied""
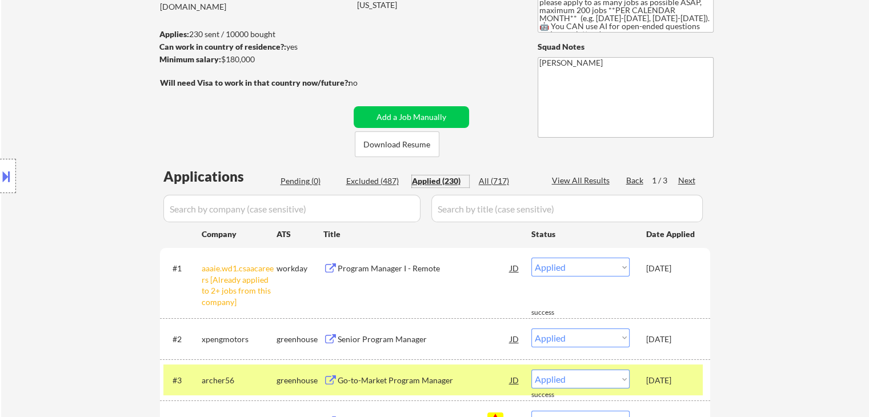
scroll to position [229, 0]
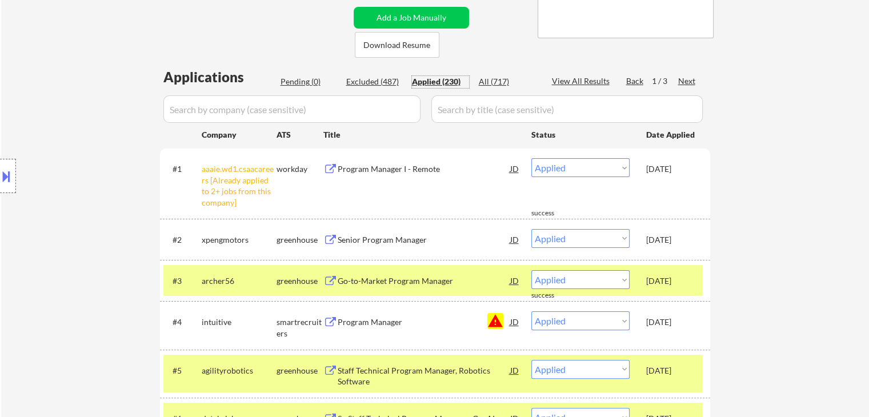
click at [298, 80] on div "Pending (0)" at bounding box center [309, 81] width 57 height 11
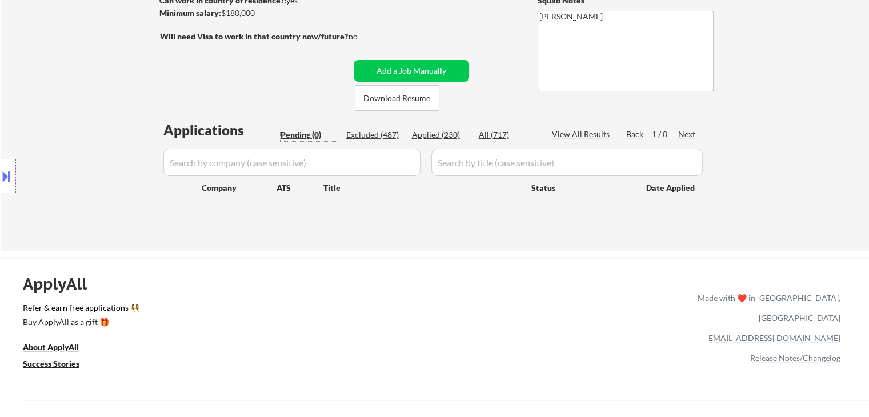
scroll to position [114, 0]
